Goal: Task Accomplishment & Management: Complete application form

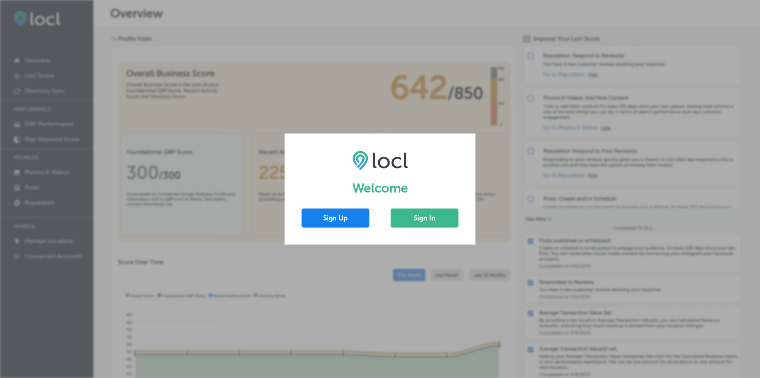
click at [346, 218] on button "Sign Up" at bounding box center [335, 218] width 68 height 19
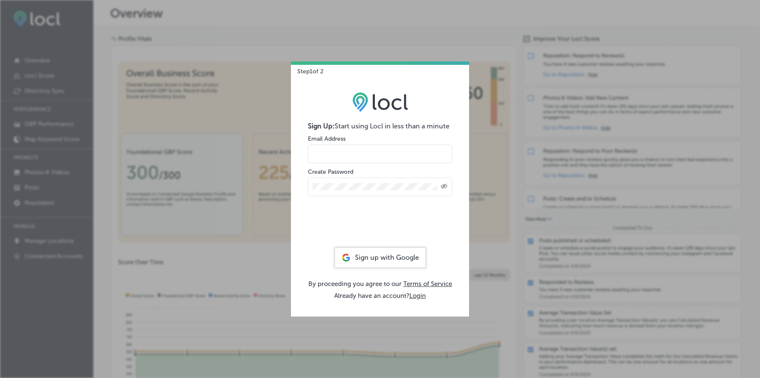
click at [371, 152] on input "email" at bounding box center [380, 154] width 144 height 19
paste input "orly@locl.io"
type input "orly@locl.io"
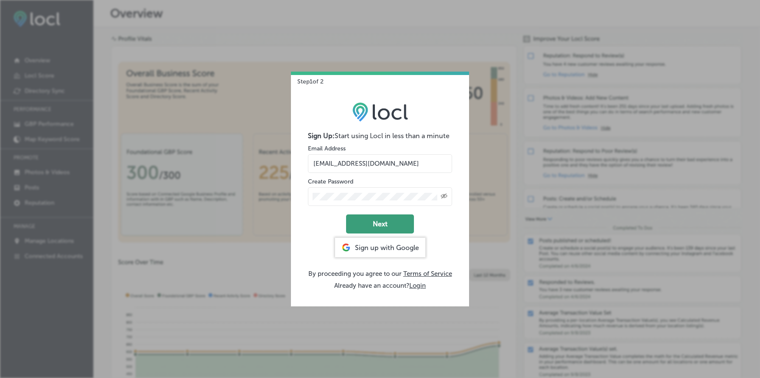
click at [382, 225] on button "Next" at bounding box center [380, 224] width 68 height 19
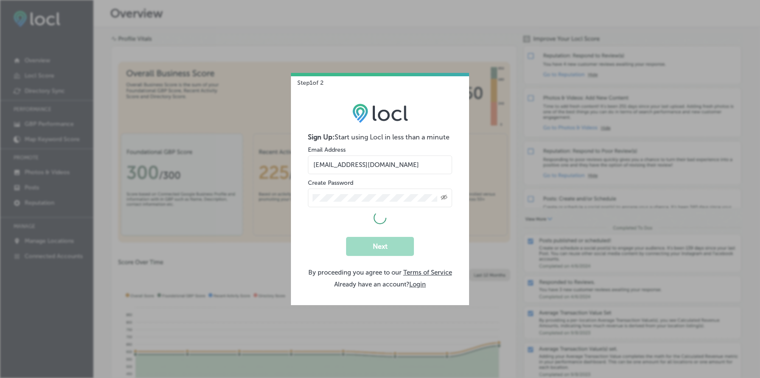
select select "US"
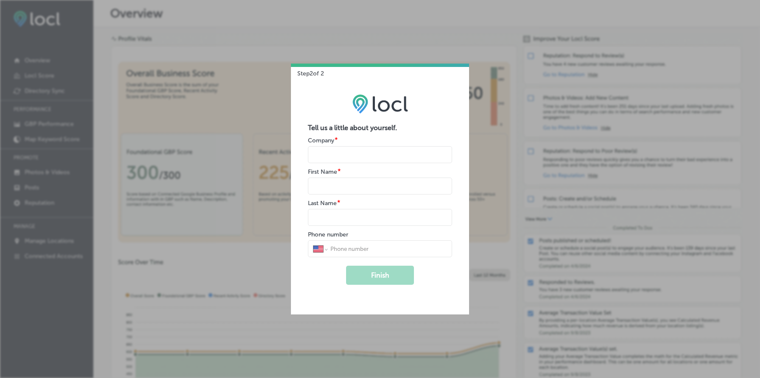
click at [376, 153] on input "name" at bounding box center [380, 154] width 144 height 17
type input "Locl"
type input "Orly"
type input "l"
click at [394, 277] on button "Finish" at bounding box center [380, 275] width 68 height 19
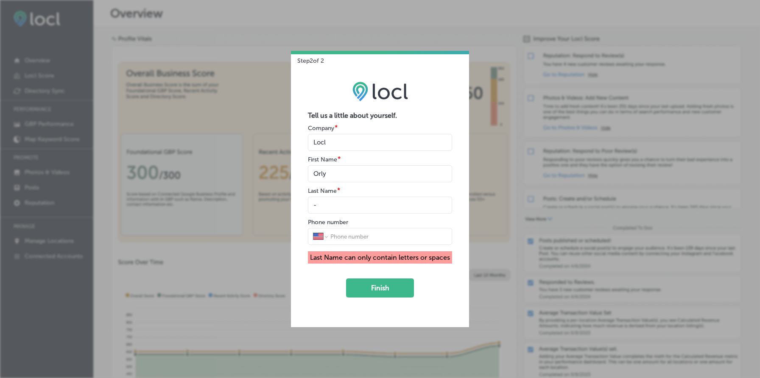
click at [367, 204] on input "name" at bounding box center [380, 205] width 144 height 17
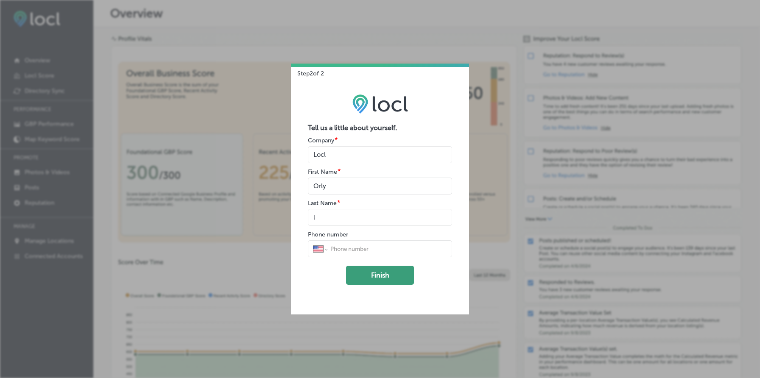
type input "l"
click at [378, 276] on button "Finish" at bounding box center [380, 275] width 68 height 19
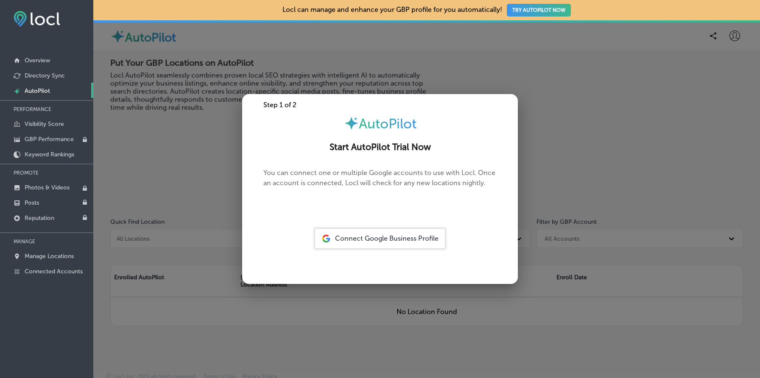
click at [187, 218] on div at bounding box center [380, 189] width 760 height 378
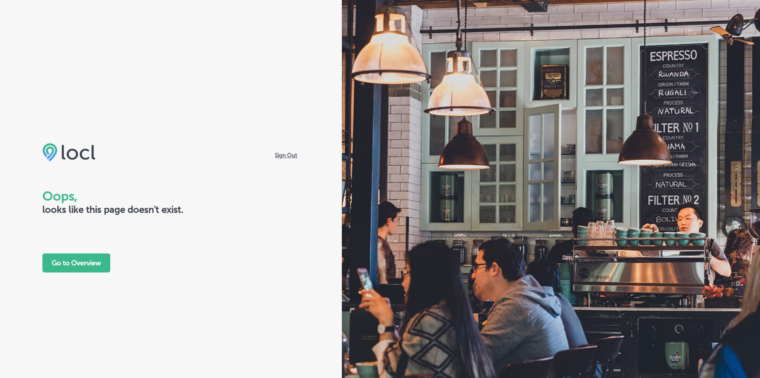
click at [287, 155] on span "Sign Out" at bounding box center [286, 155] width 27 height 8
